Goal: Task Accomplishment & Management: Manage account settings

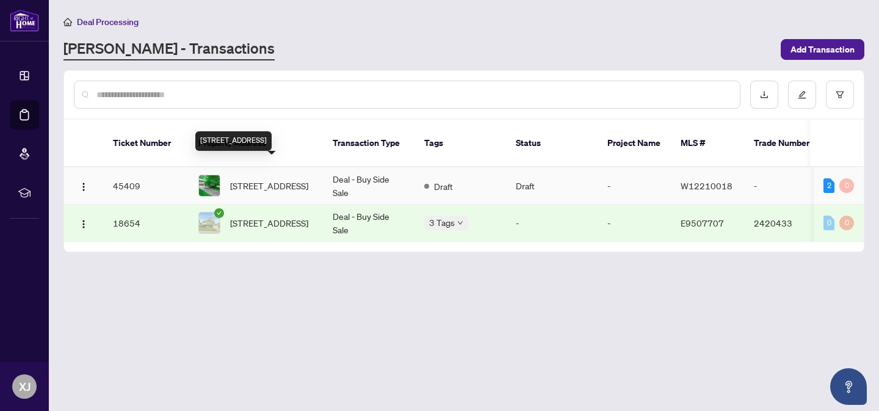
click at [261, 179] on span "[STREET_ADDRESS]" at bounding box center [269, 185] width 78 height 13
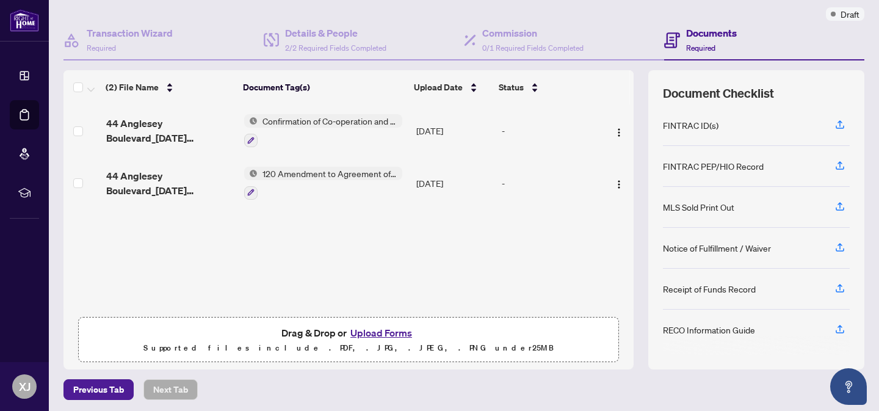
scroll to position [99, 0]
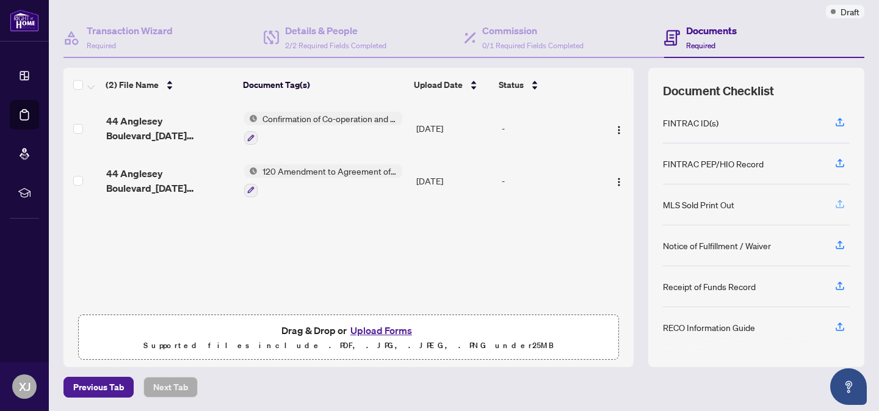
click at [834, 204] on icon "button" at bounding box center [839, 203] width 11 height 11
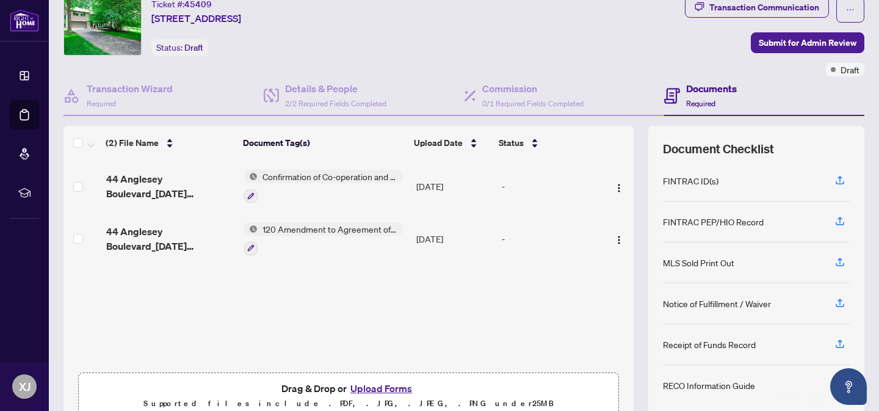
scroll to position [59, 0]
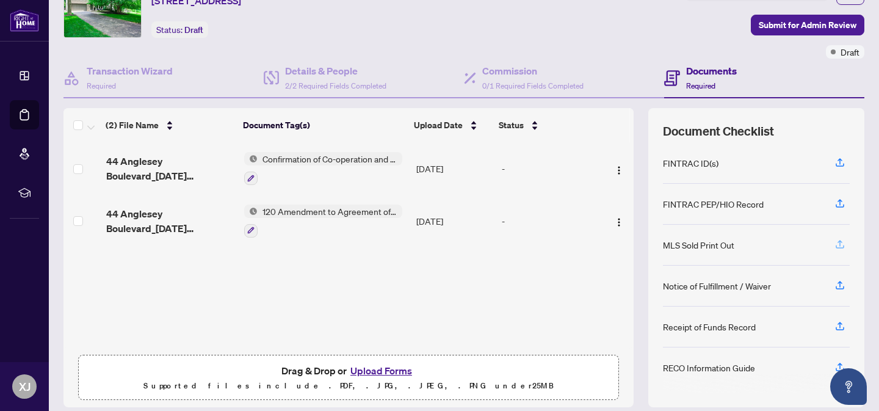
click at [834, 244] on icon "button" at bounding box center [839, 244] width 11 height 11
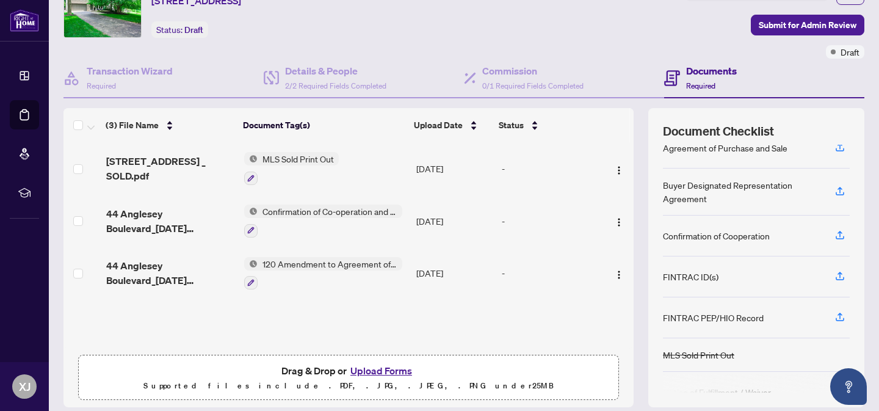
scroll to position [18, 0]
click at [834, 233] on icon "button" at bounding box center [839, 234] width 11 height 11
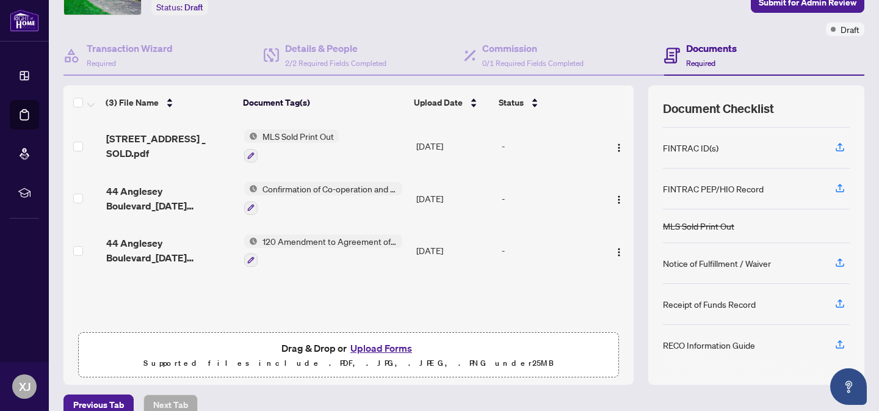
scroll to position [99, 0]
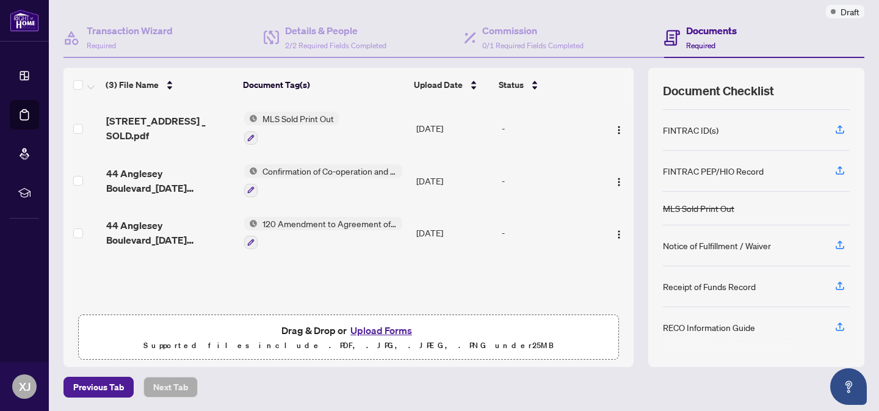
click at [308, 222] on span "120 Amendment to Agreement of Purchase and Sale" at bounding box center [330, 223] width 145 height 13
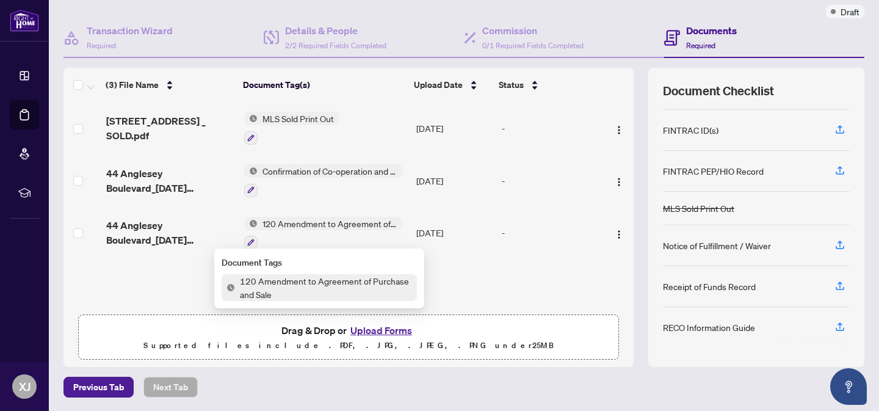
click at [287, 279] on span "120 Amendment to Agreement of Purchase and Sale" at bounding box center [326, 287] width 182 height 27
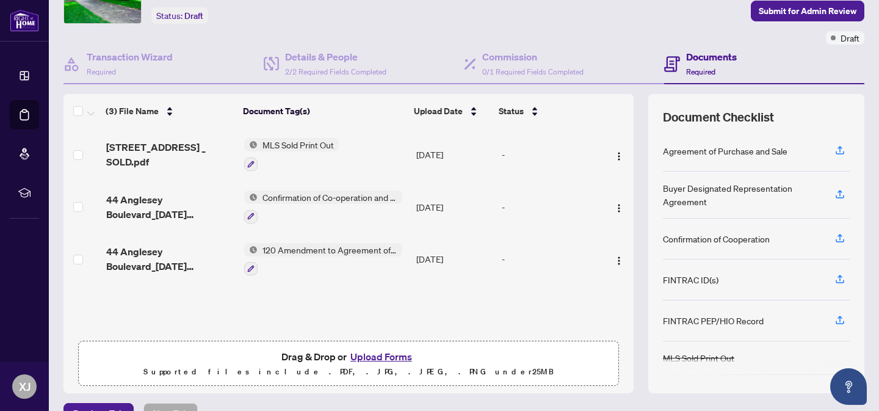
scroll to position [94, 0]
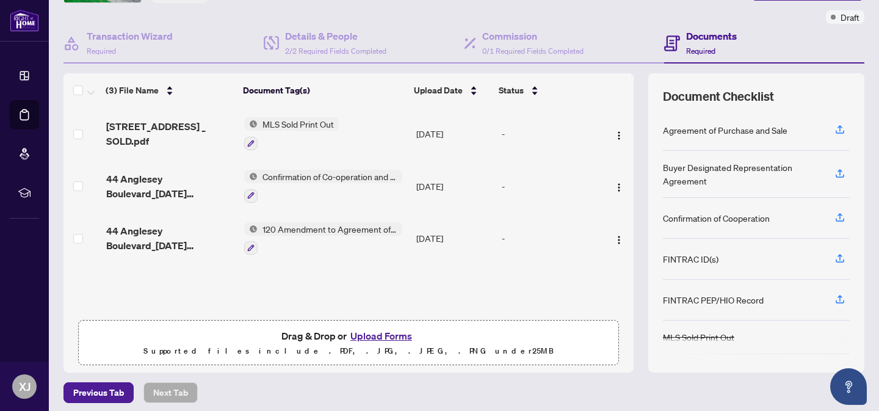
click at [286, 223] on span "120 Amendment to Agreement of Purchase and Sale" at bounding box center [330, 228] width 145 height 13
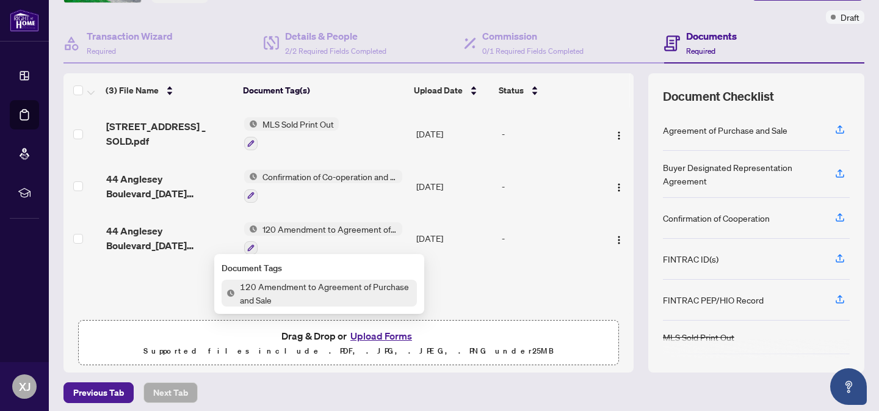
click at [290, 288] on span "120 Amendment to Agreement of Purchase and Sale" at bounding box center [326, 293] width 182 height 27
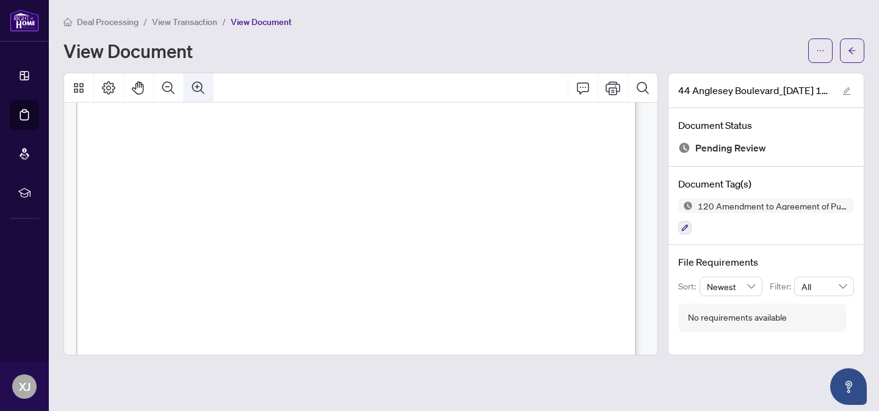
scroll to position [450, 0]
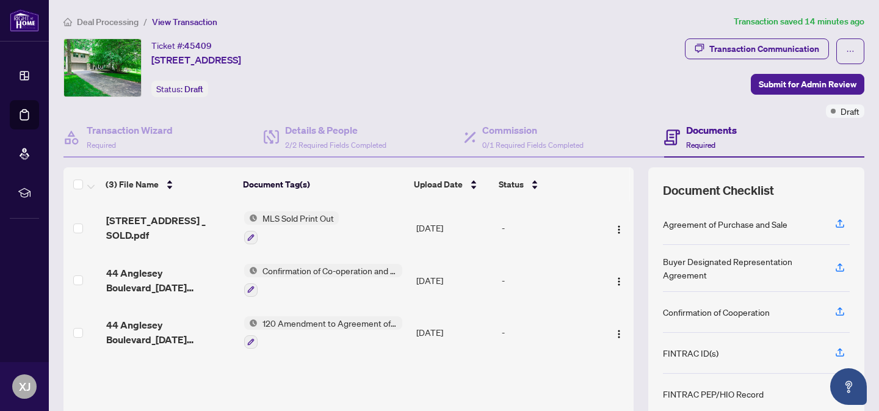
click at [299, 269] on span "Confirmation of Co-operation and Representation—Buyer/Seller" at bounding box center [330, 270] width 145 height 13
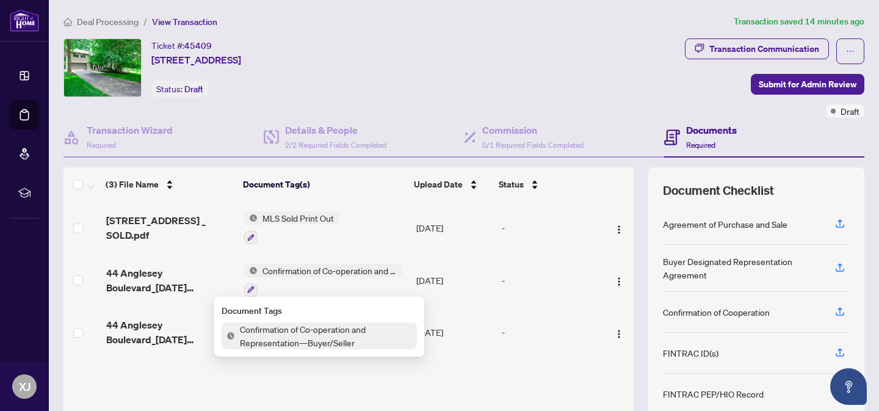
click at [288, 327] on span "Confirmation of Co-operation and Representation—Buyer/Seller" at bounding box center [326, 335] width 182 height 27
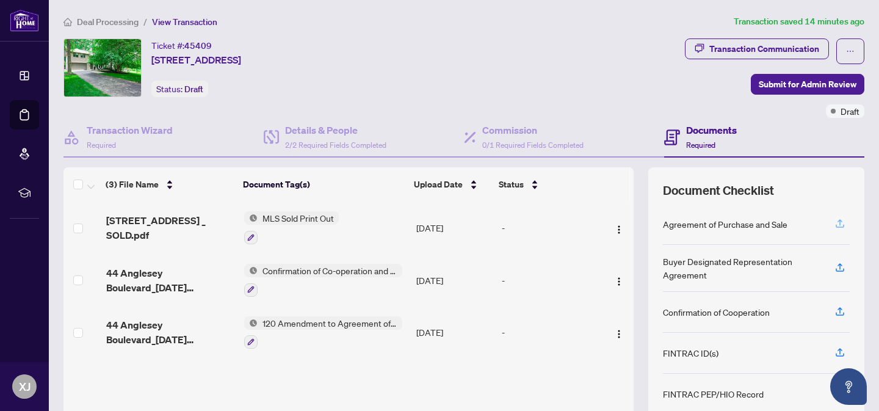
click at [834, 223] on icon "button" at bounding box center [839, 223] width 11 height 11
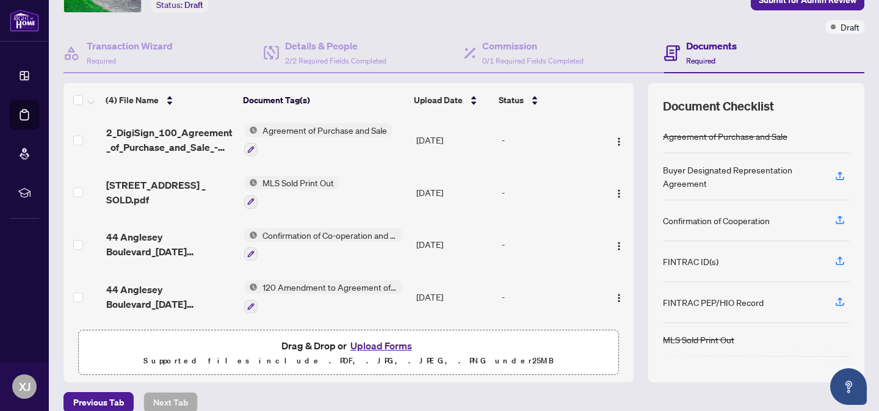
scroll to position [84, 0]
click at [331, 124] on span "Agreement of Purchase and Sale" at bounding box center [325, 129] width 134 height 13
click at [327, 186] on span "Agreement of Purchase and Sale" at bounding box center [320, 187] width 134 height 13
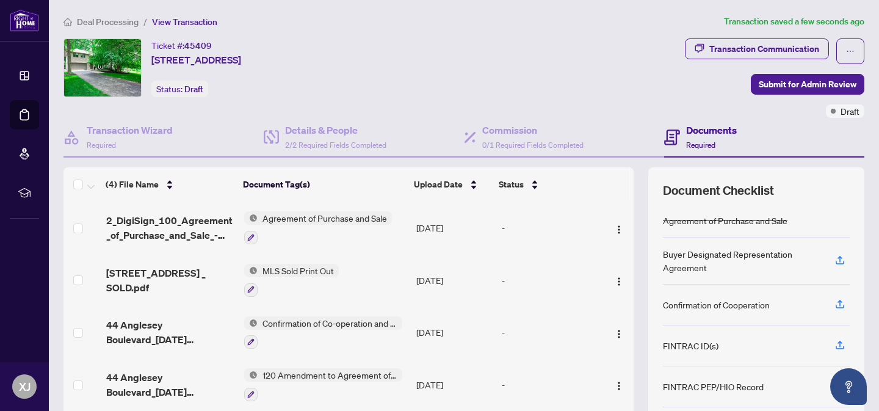
scroll to position [5, 0]
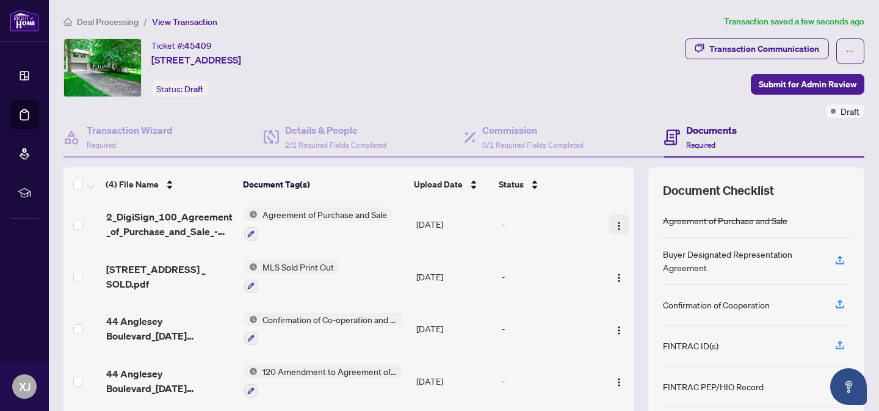
click at [614, 225] on img "button" at bounding box center [619, 226] width 10 height 10
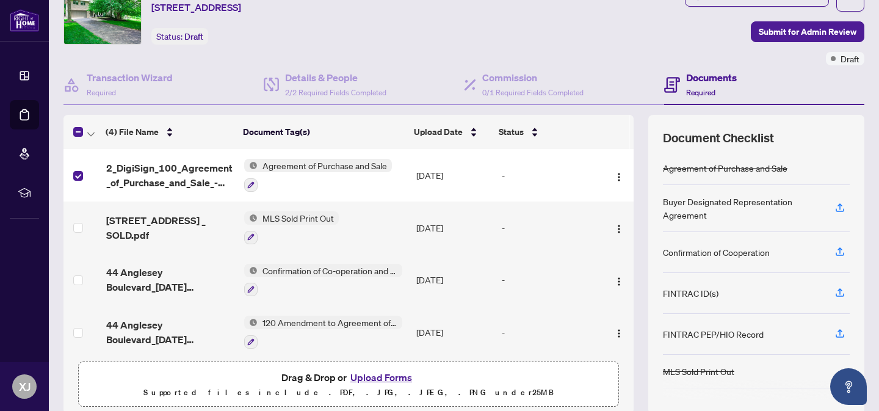
scroll to position [0, 0]
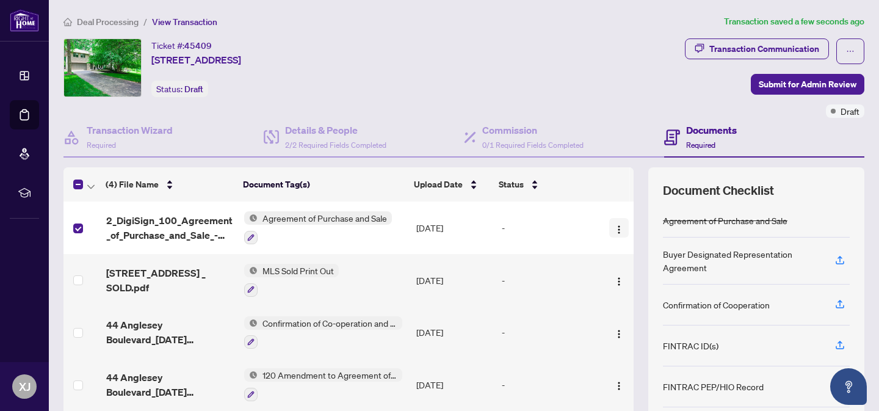
click at [614, 228] on img "button" at bounding box center [619, 230] width 10 height 10
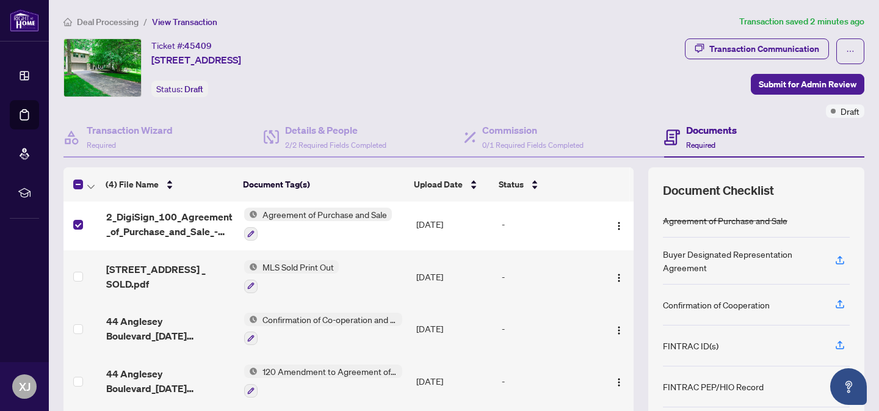
click at [599, 48] on div "Ticket #: 45409 [STREET_ADDRESS] Status: Draft" at bounding box center [371, 67] width 616 height 59
click at [525, 187] on div "Status" at bounding box center [547, 184] width 96 height 13
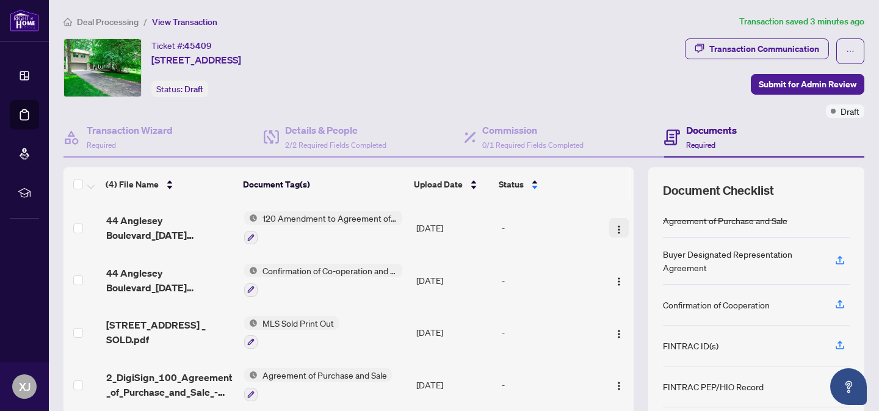
click at [614, 225] on img "button" at bounding box center [619, 230] width 10 height 10
click at [574, 85] on div "Ticket #: 45409 [STREET_ADDRESS] Status: Draft" at bounding box center [371, 67] width 616 height 59
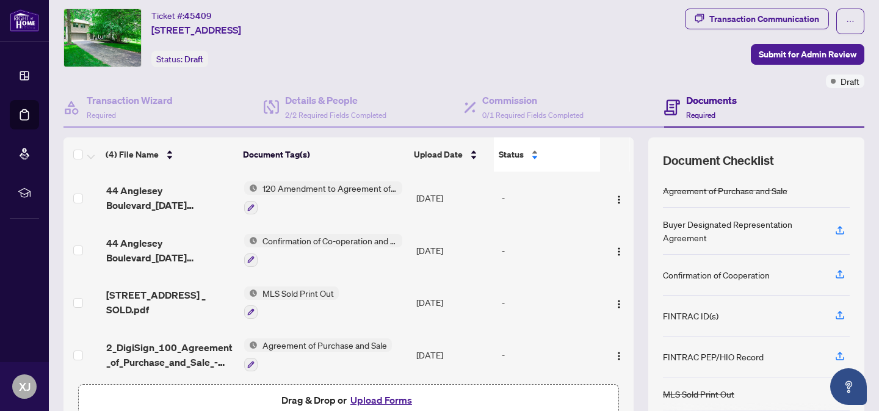
scroll to position [99, 0]
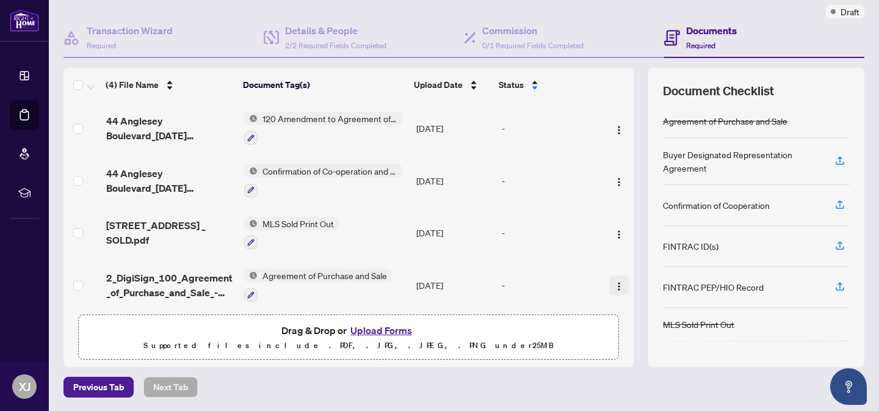
click at [614, 281] on img "button" at bounding box center [619, 286] width 10 height 10
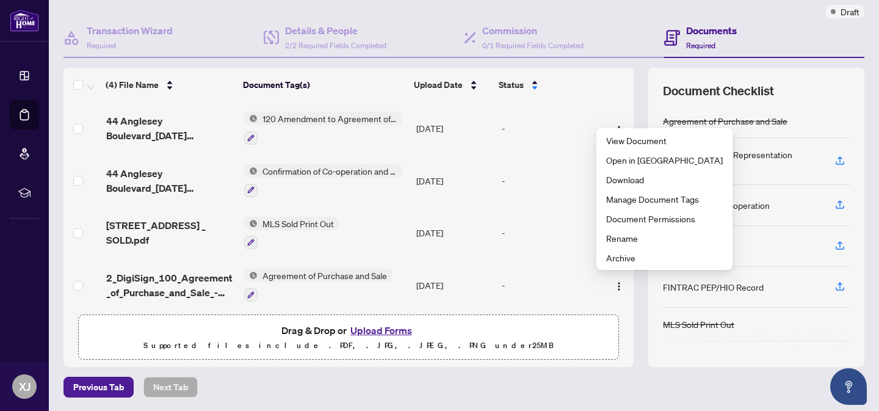
click at [735, 121] on div "Agreement of Purchase and Sale" at bounding box center [725, 120] width 125 height 13
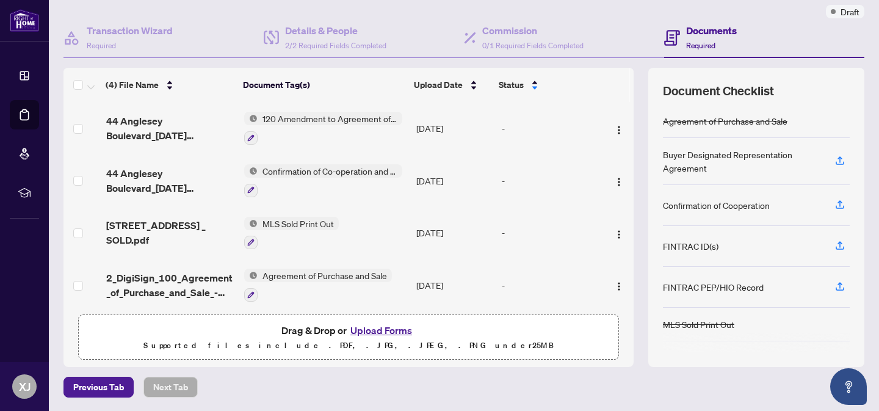
click at [735, 121] on div "Agreement of Purchase and Sale" at bounding box center [725, 120] width 125 height 13
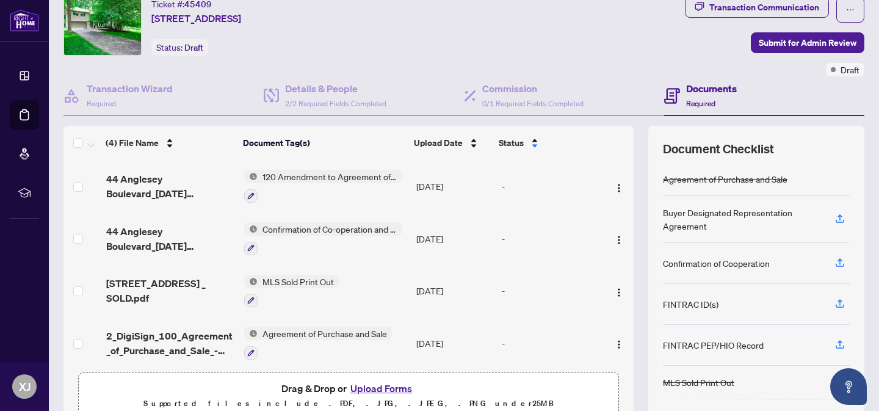
scroll to position [0, 0]
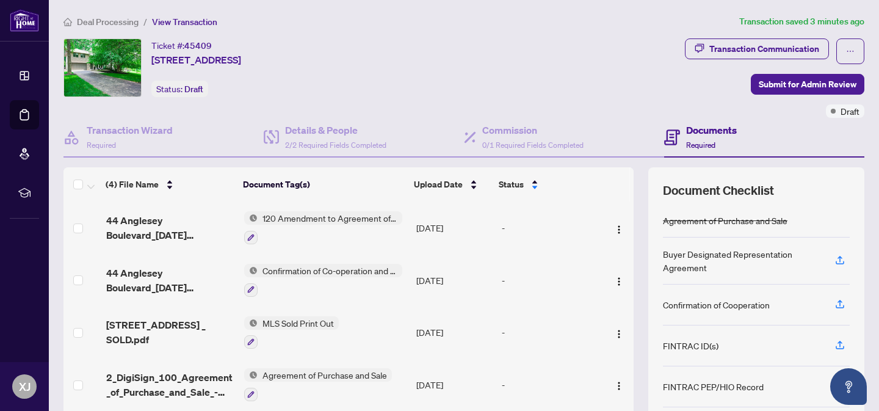
click at [666, 217] on div "Agreement of Purchase and Sale" at bounding box center [725, 220] width 125 height 13
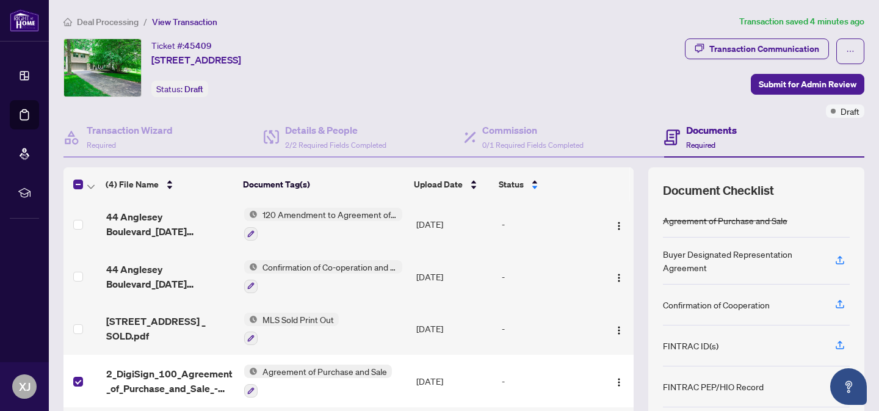
click at [757, 220] on div "Agreement of Purchase and Sale" at bounding box center [725, 220] width 125 height 13
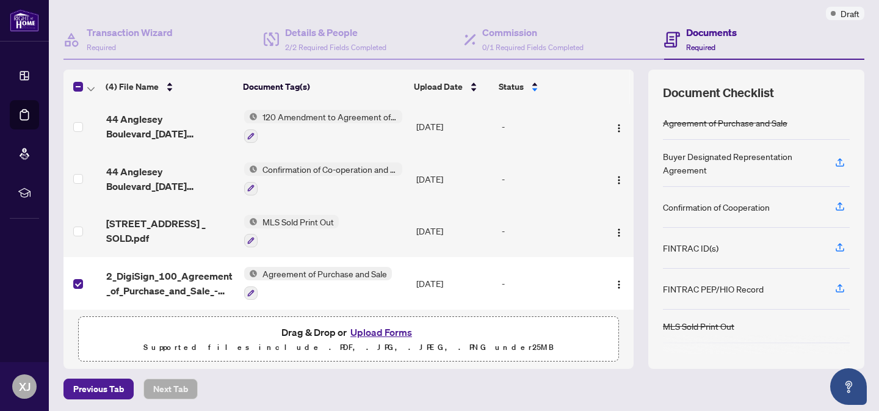
scroll to position [99, 0]
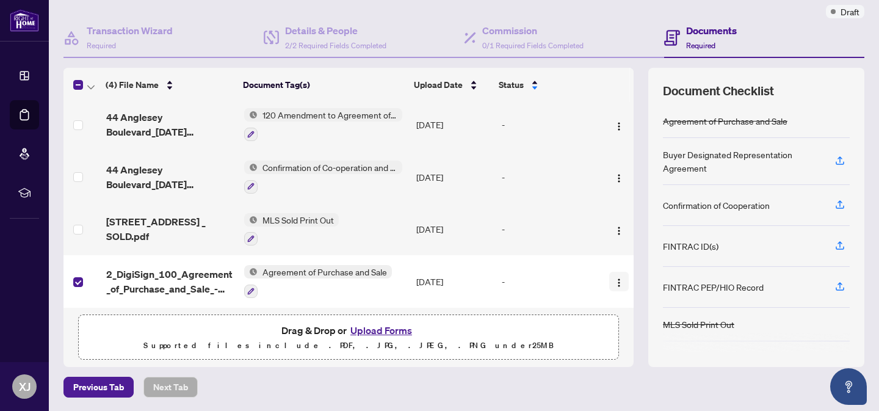
click at [614, 278] on img "button" at bounding box center [619, 283] width 10 height 10
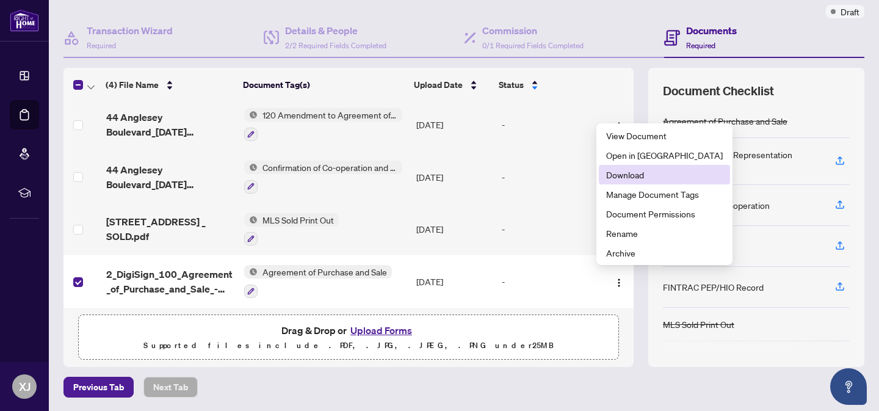
click at [623, 177] on span "Download" at bounding box center [664, 174] width 117 height 13
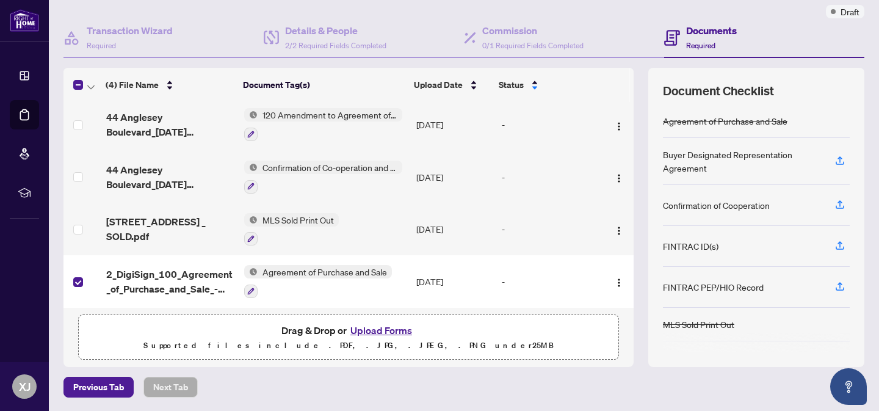
click at [767, 124] on div "Agreement of Purchase and Sale" at bounding box center [725, 120] width 125 height 13
click at [764, 120] on div "Agreement of Purchase and Sale" at bounding box center [725, 120] width 125 height 13
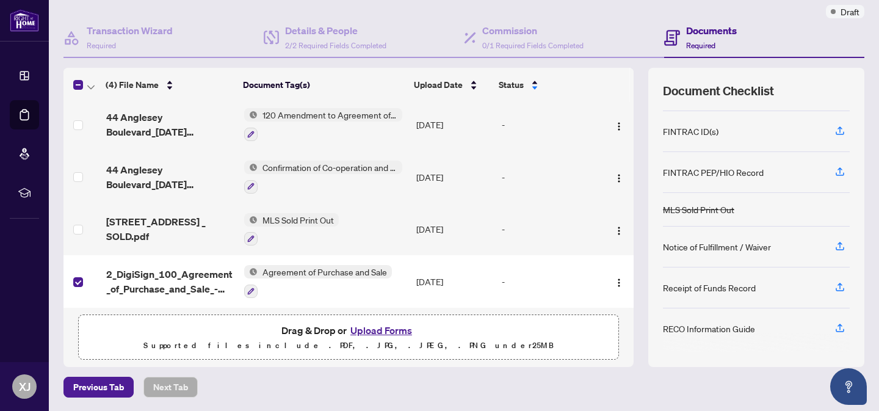
scroll to position [116, 0]
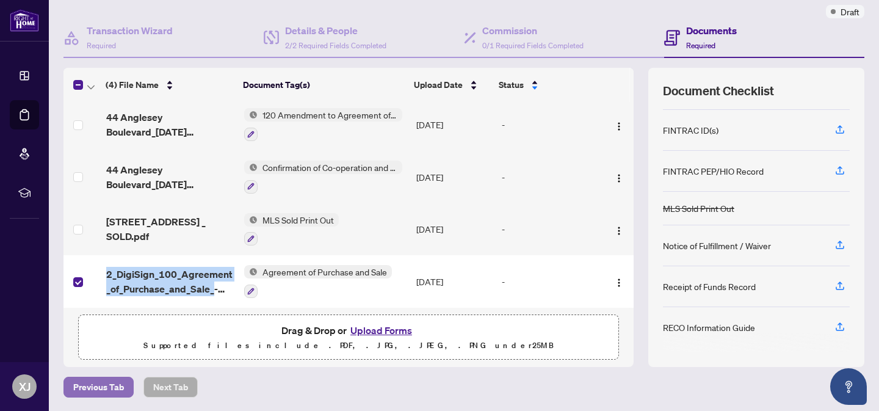
click at [104, 388] on span "Previous Tab" at bounding box center [98, 387] width 51 height 20
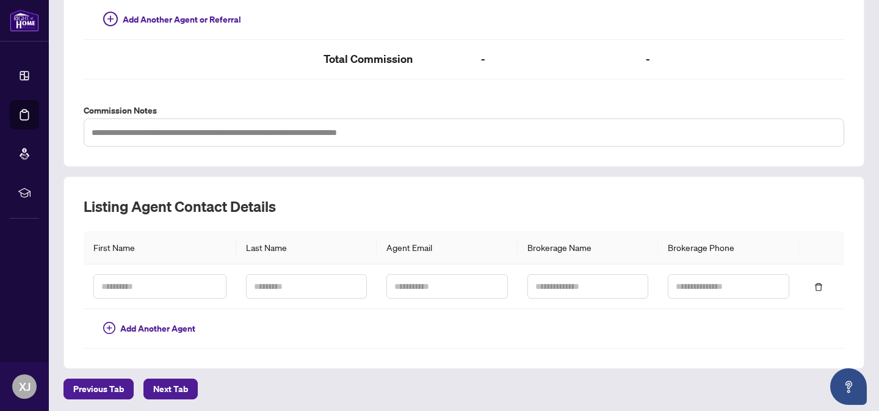
scroll to position [394, 0]
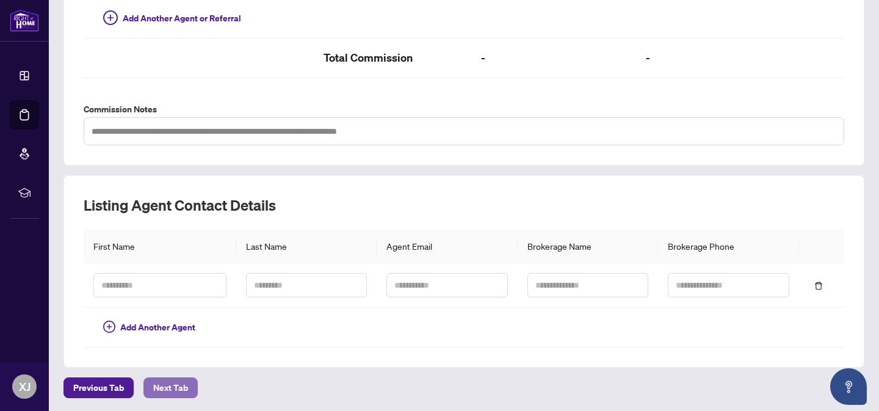
click at [169, 385] on span "Next Tab" at bounding box center [170, 388] width 35 height 20
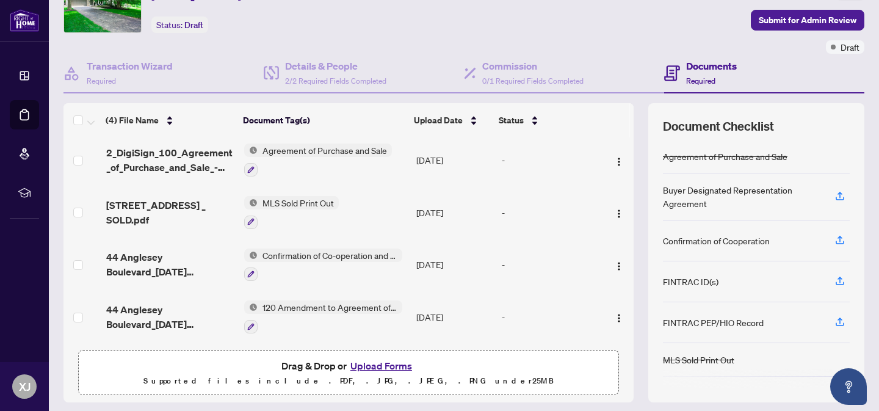
scroll to position [99, 0]
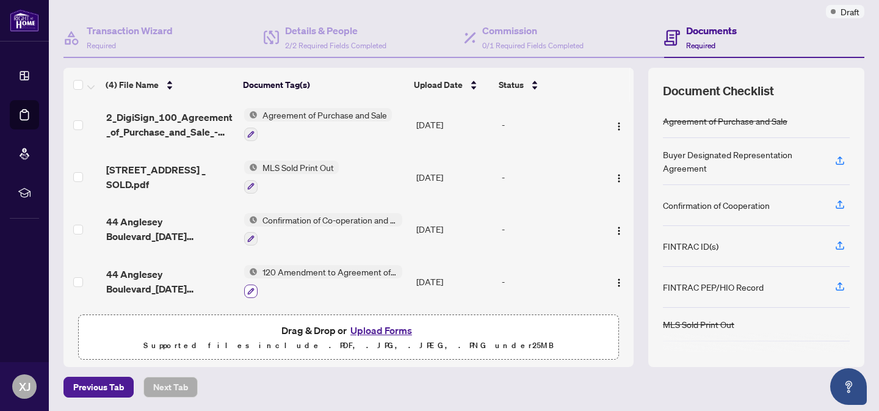
click at [247, 287] on icon "button" at bounding box center [250, 290] width 7 height 7
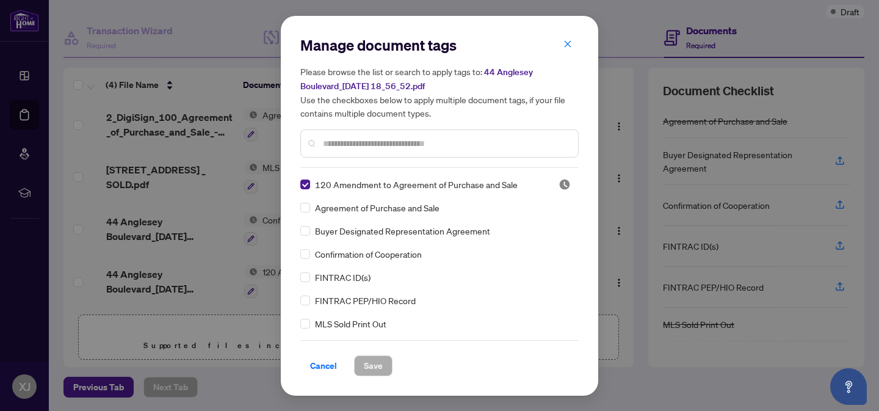
click at [328, 363] on span "Cancel" at bounding box center [323, 366] width 27 height 20
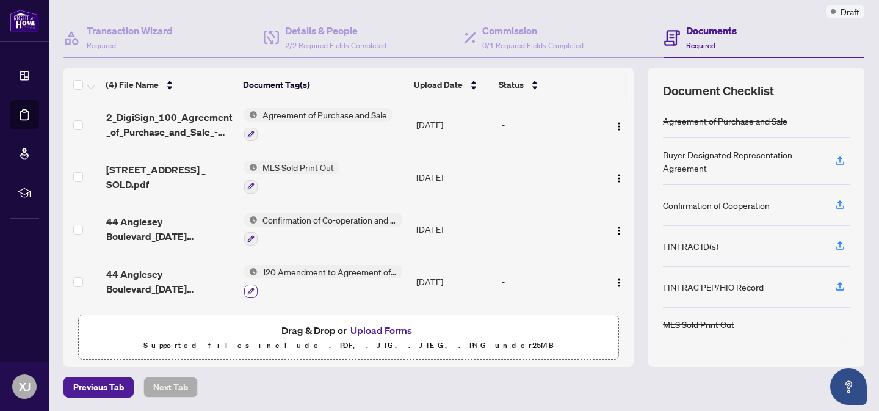
click at [247, 287] on icon "button" at bounding box center [250, 290] width 7 height 7
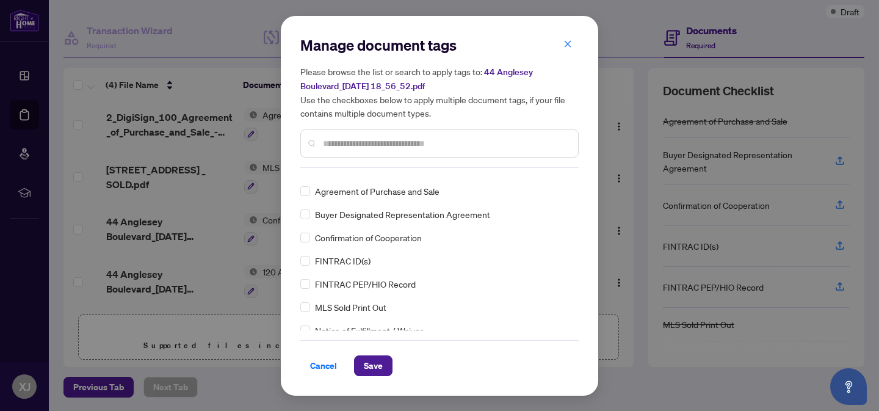
scroll to position [0, 0]
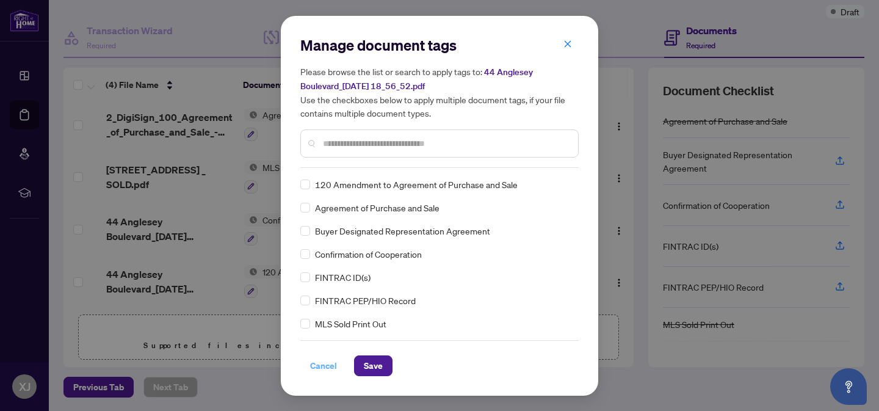
click at [325, 367] on span "Cancel" at bounding box center [323, 366] width 27 height 20
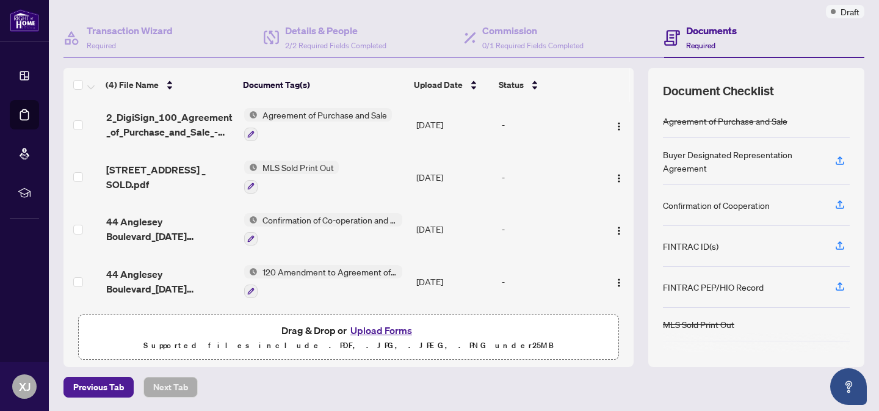
click at [250, 268] on img at bounding box center [250, 271] width 13 height 13
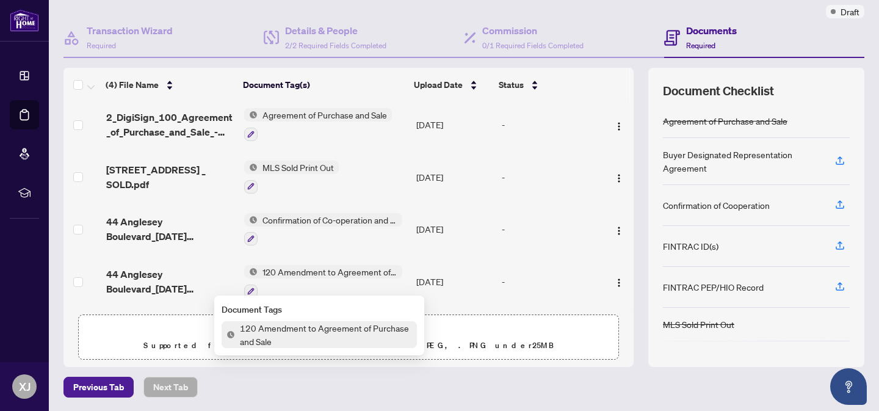
click at [530, 288] on td "-" at bounding box center [550, 281] width 107 height 52
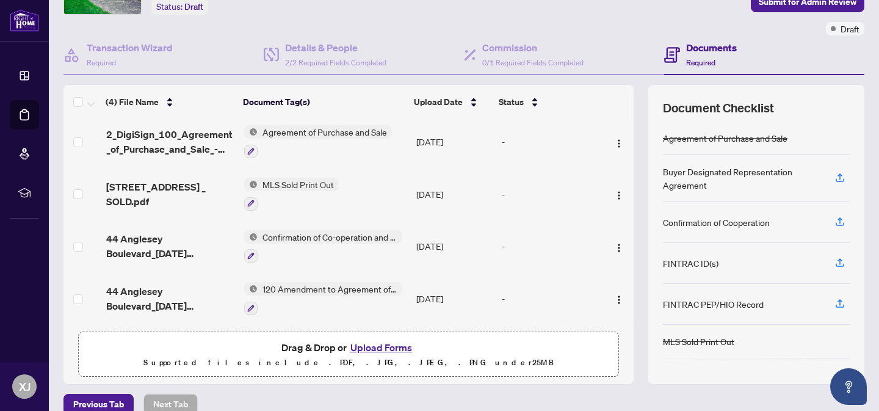
scroll to position [99, 0]
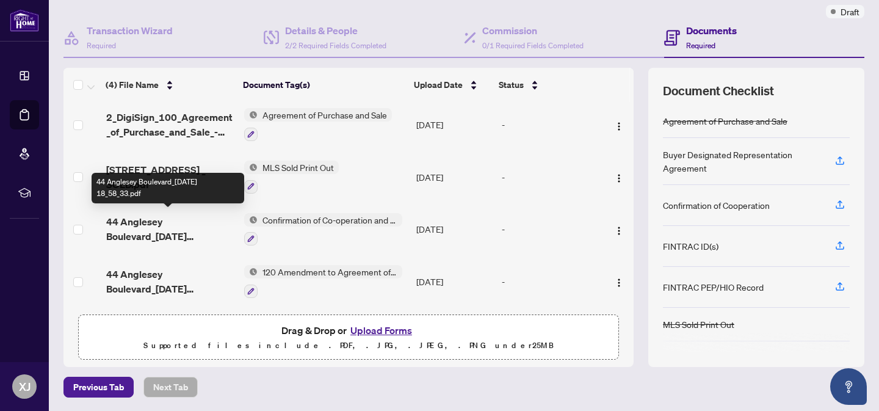
click at [146, 220] on span "44 Anglesey Boulevard_[DATE] 18_58_33.pdf" at bounding box center [170, 228] width 128 height 29
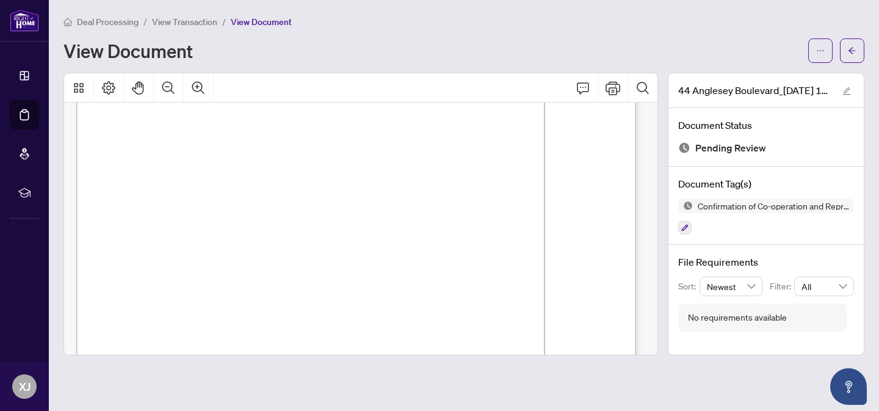
scroll to position [6633, 0]
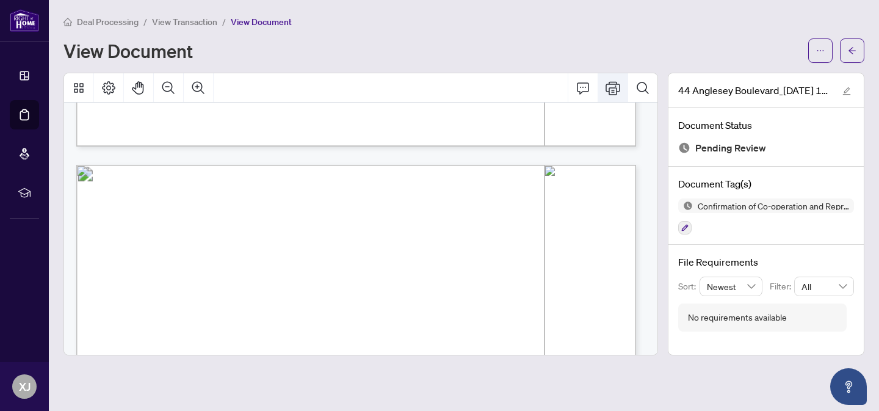
click at [604, 86] on button "Print" at bounding box center [612, 87] width 29 height 29
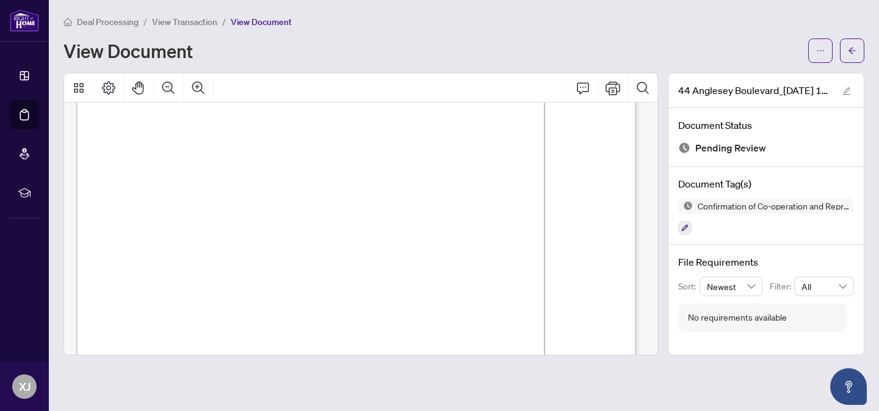
scroll to position [0, 0]
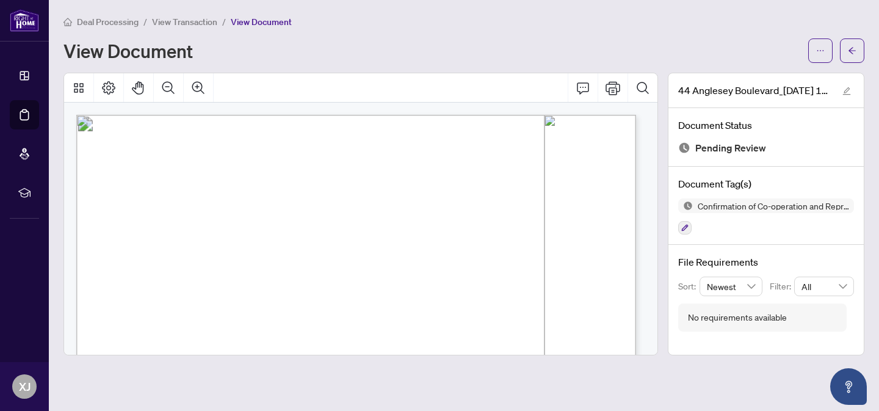
click at [494, 36] on div "Deal Processing / View Transaction / View Document View Document" at bounding box center [463, 39] width 801 height 48
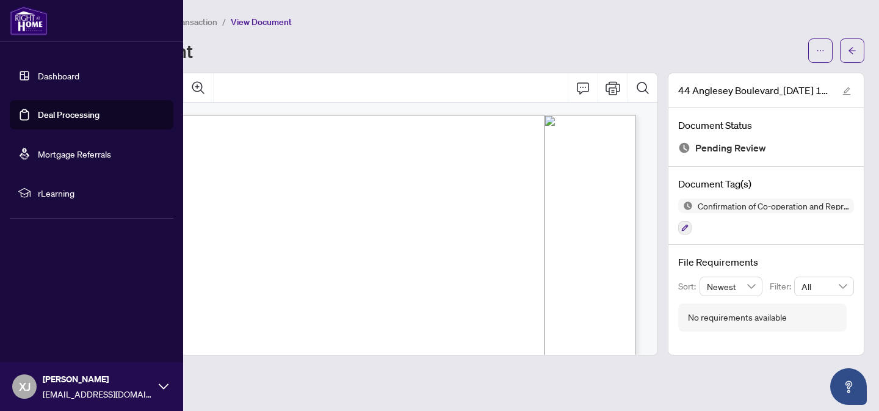
click at [57, 79] on link "Dashboard" at bounding box center [59, 75] width 42 height 11
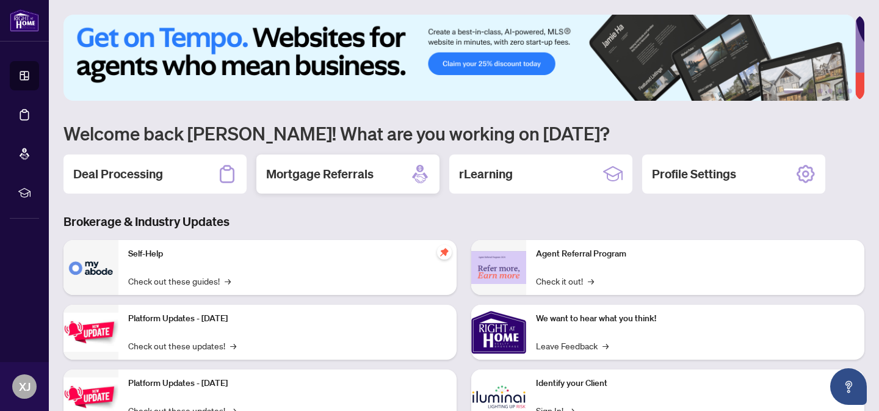
scroll to position [16, 0]
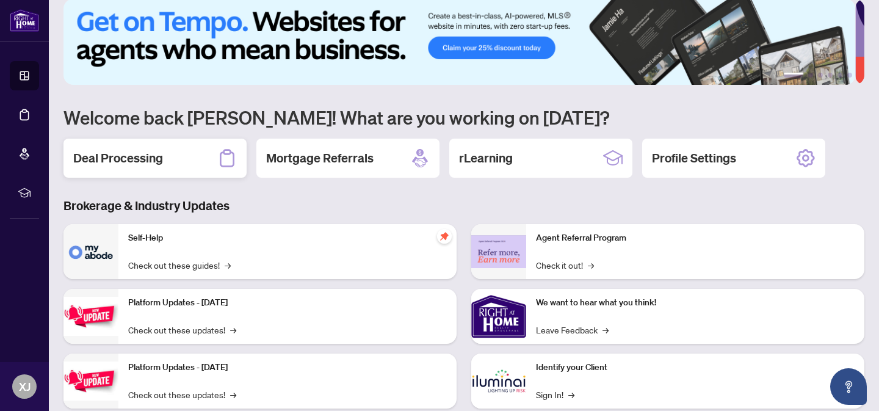
click at [128, 157] on h2 "Deal Processing" at bounding box center [118, 158] width 90 height 17
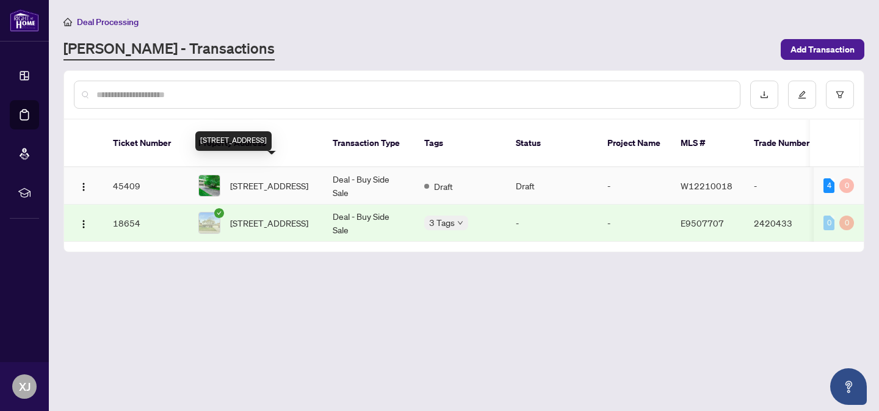
click at [255, 179] on span "[STREET_ADDRESS]" at bounding box center [269, 185] width 78 height 13
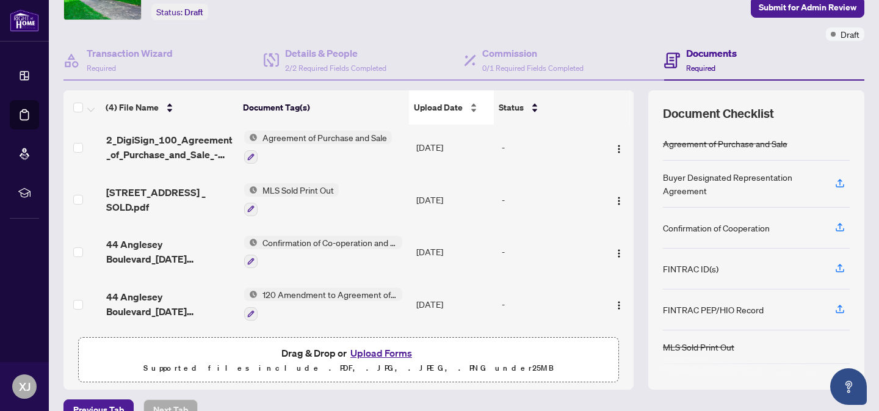
scroll to position [81, 0]
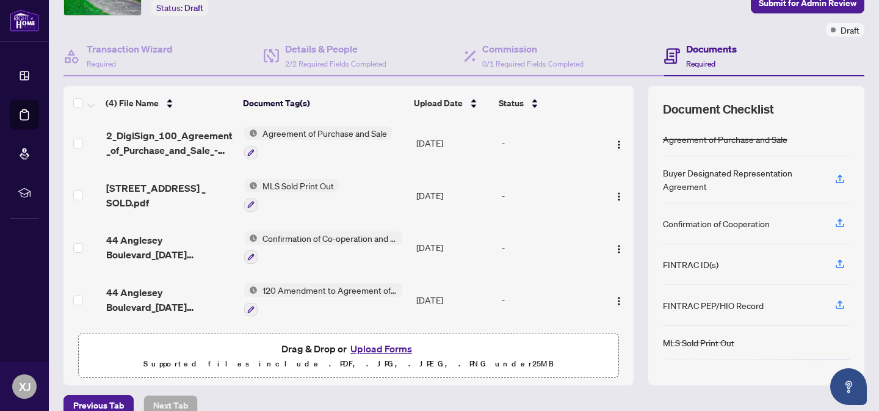
click at [693, 139] on div "Agreement of Purchase and Sale" at bounding box center [725, 138] width 125 height 13
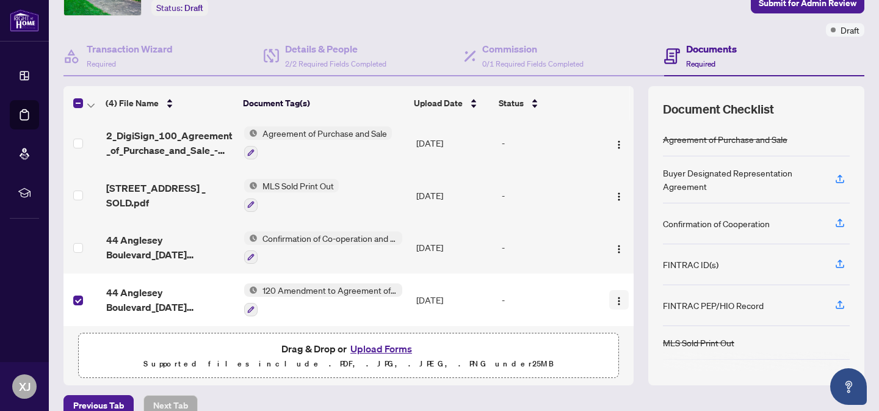
click at [614, 296] on img "button" at bounding box center [619, 301] width 10 height 10
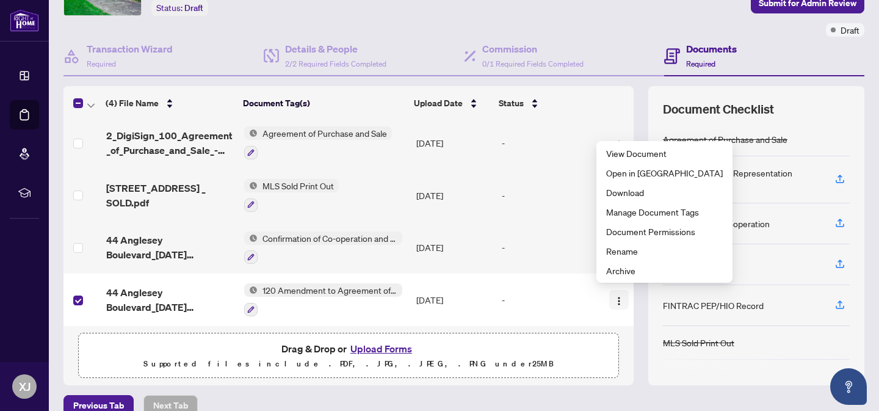
click at [614, 296] on img "button" at bounding box center [619, 301] width 10 height 10
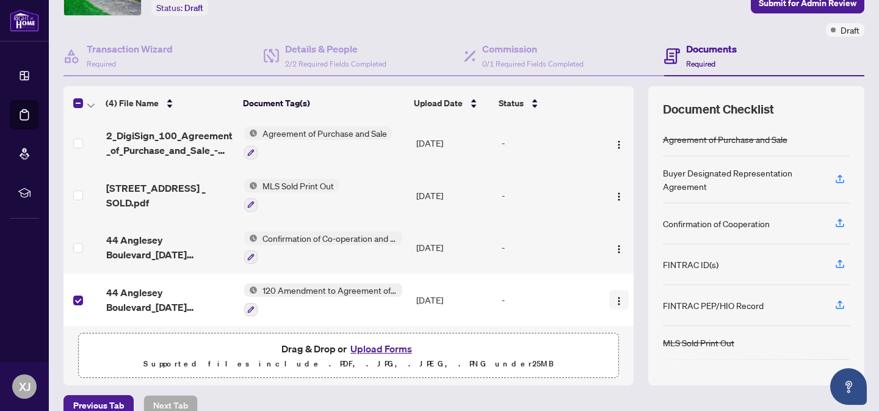
click at [614, 298] on img "button" at bounding box center [619, 301] width 10 height 10
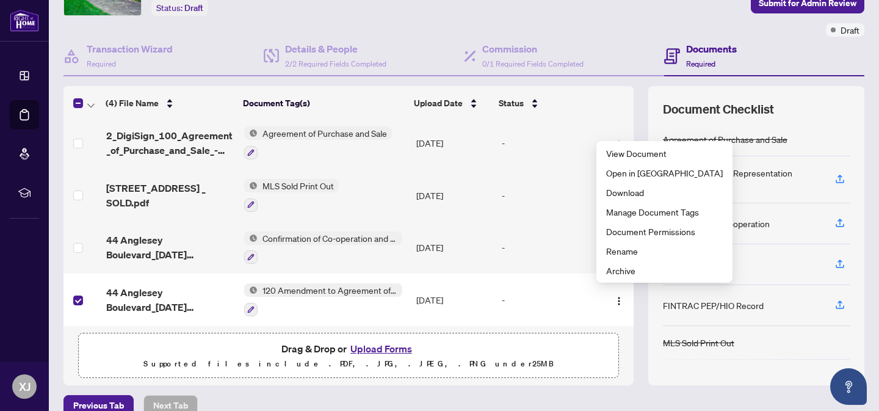
click at [375, 345] on button "Upload Forms" at bounding box center [381, 349] width 69 height 16
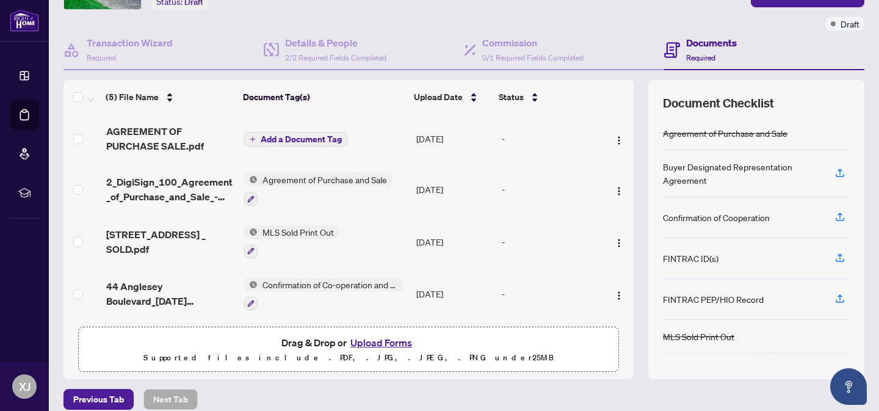
scroll to position [86, 0]
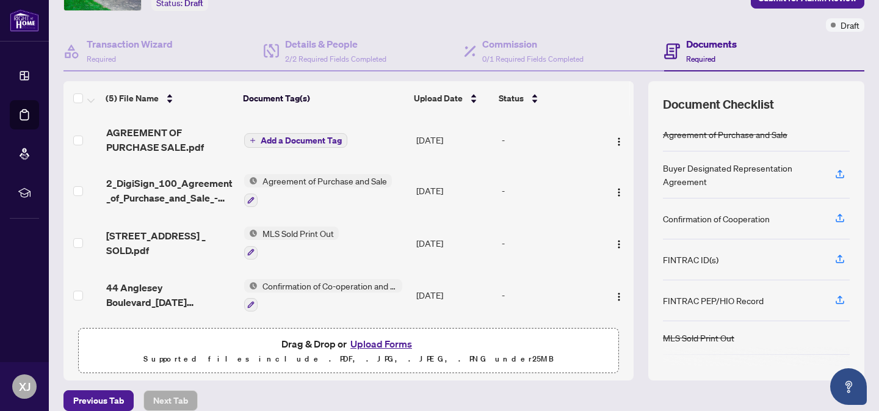
click at [273, 140] on span "Add a Document Tag" at bounding box center [301, 140] width 81 height 9
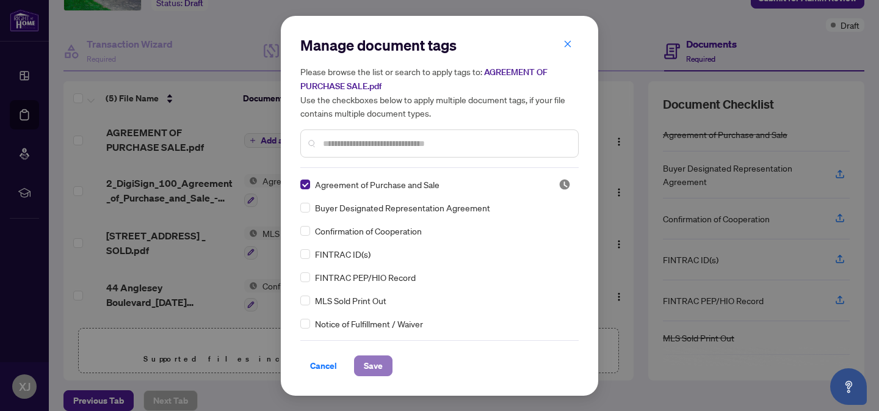
click at [377, 365] on span "Save" at bounding box center [373, 366] width 19 height 20
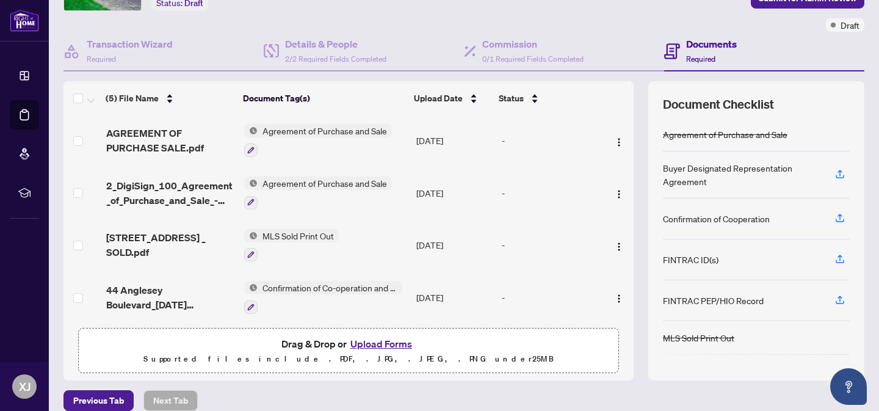
scroll to position [0, 0]
click at [248, 200] on icon "button" at bounding box center [250, 203] width 7 height 7
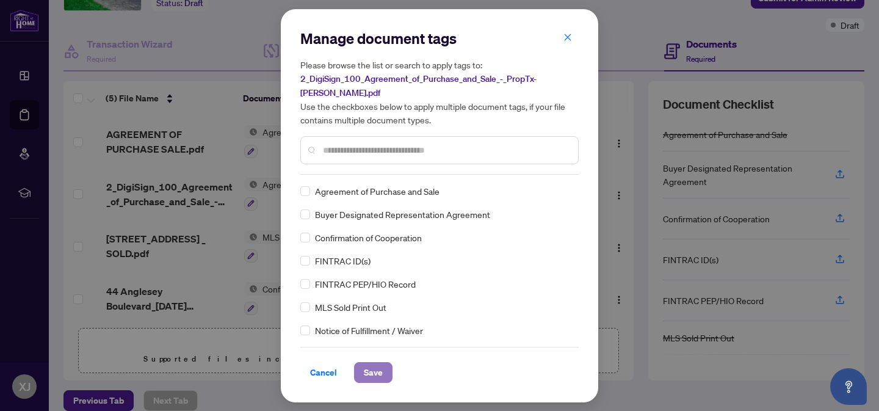
click at [377, 363] on span "Save" at bounding box center [373, 373] width 19 height 20
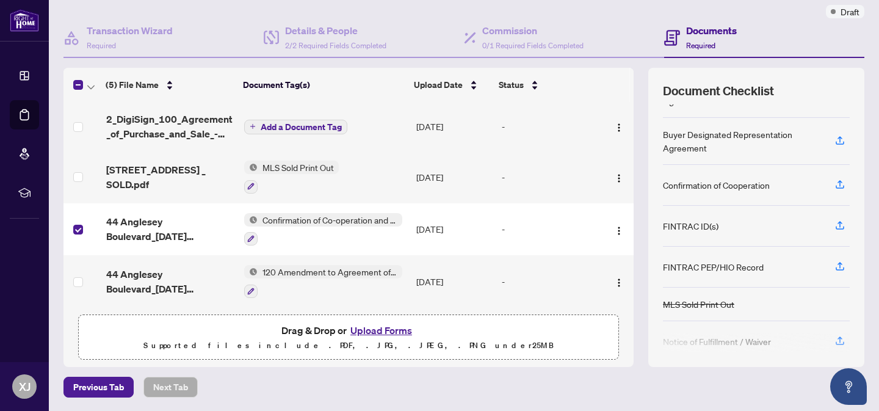
scroll to position [116, 0]
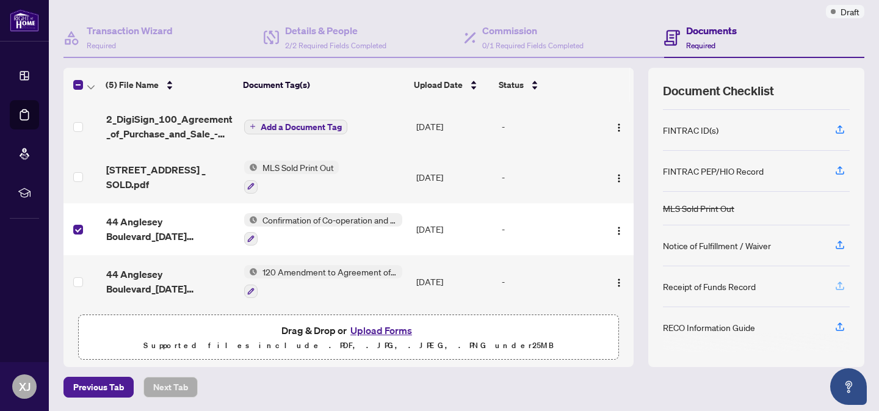
click at [834, 283] on icon "button" at bounding box center [839, 285] width 11 height 11
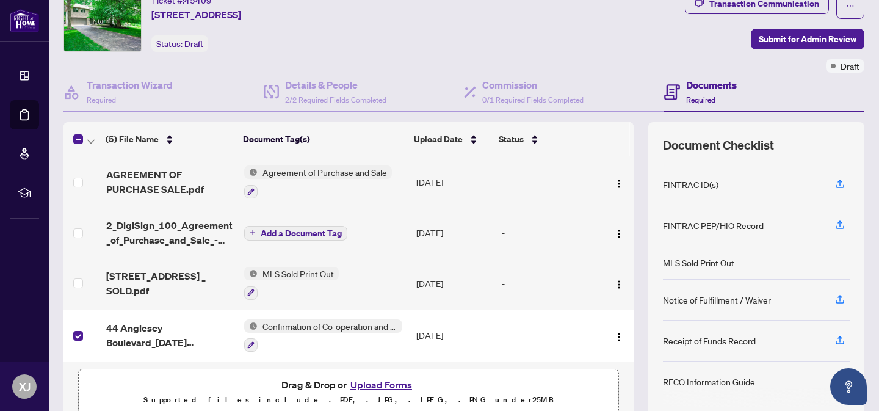
scroll to position [0, 0]
click at [168, 140] on div "(5) File Name" at bounding box center [170, 138] width 128 height 13
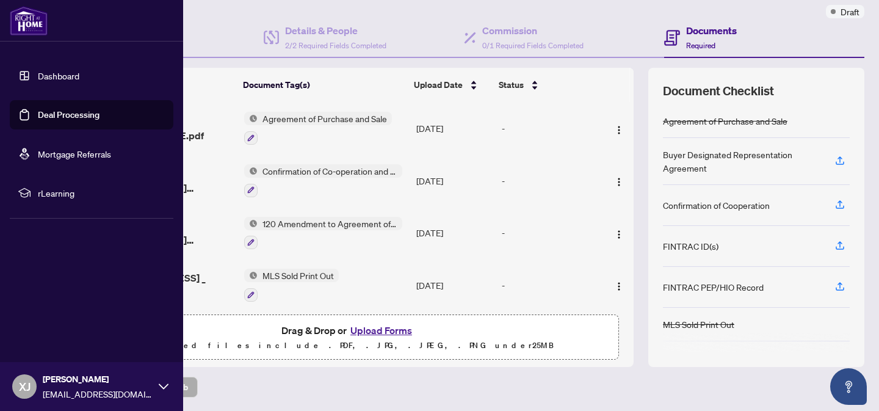
click at [56, 78] on link "Dashboard" at bounding box center [59, 75] width 42 height 11
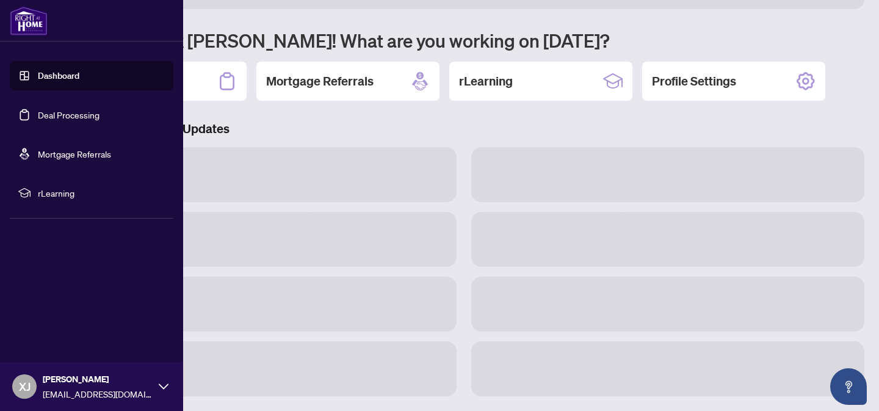
scroll to position [92, 0]
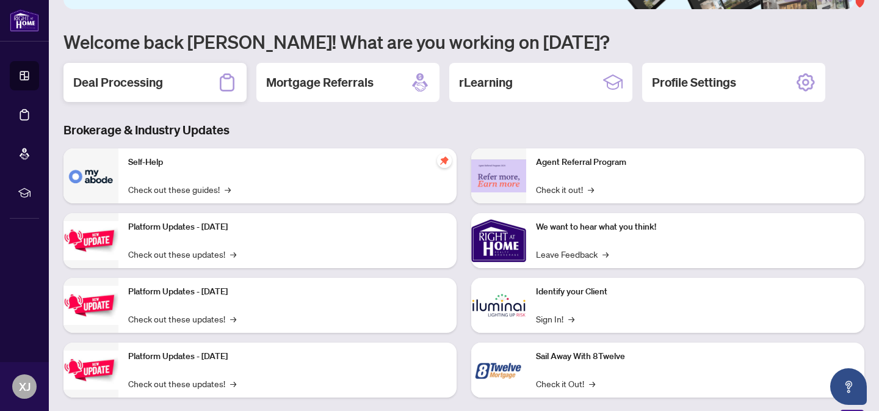
click at [117, 79] on h2 "Deal Processing" at bounding box center [118, 82] width 90 height 17
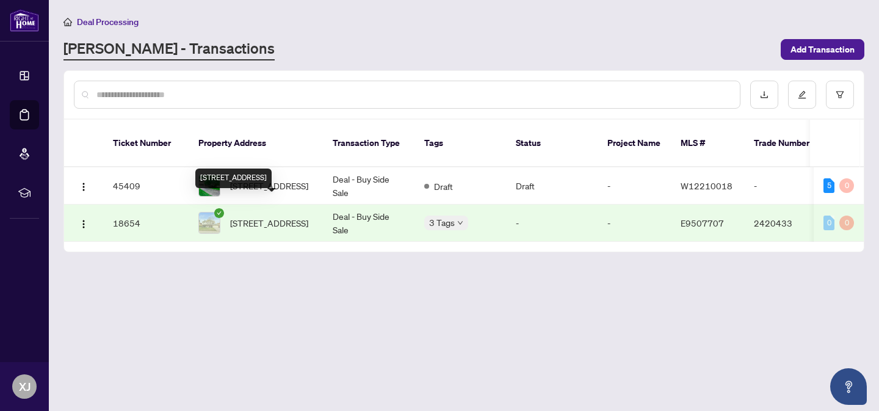
click at [250, 216] on span "[STREET_ADDRESS]" at bounding box center [269, 222] width 78 height 13
